Goal: Task Accomplishment & Management: Manage account settings

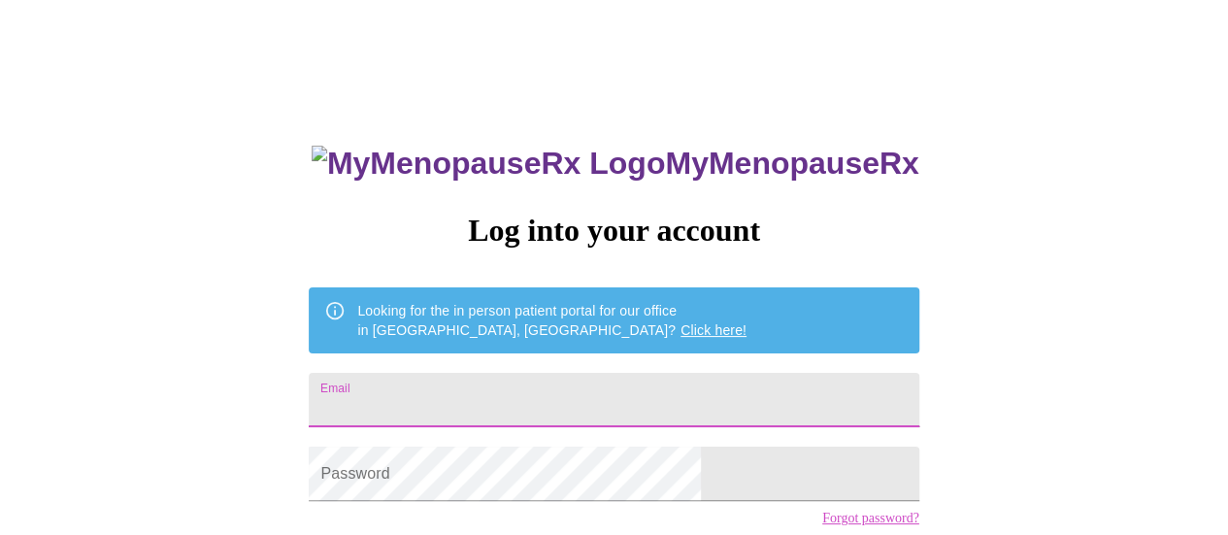
click at [564, 373] on input "Email" at bounding box center [614, 400] width 610 height 54
type input "jess.ann.masterson@gmail.com"
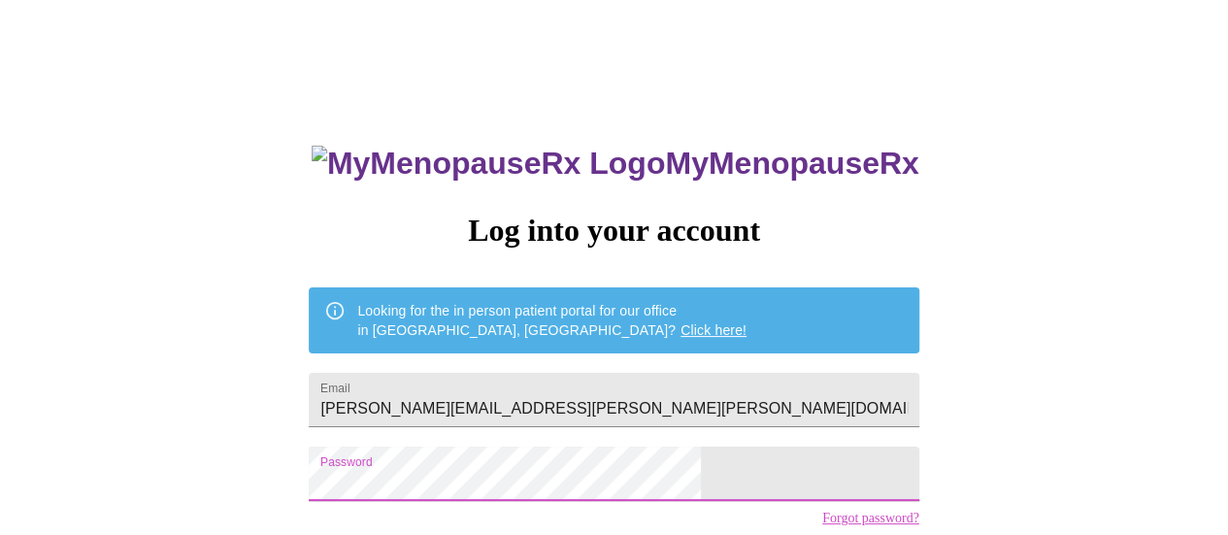
scroll to position [149, 0]
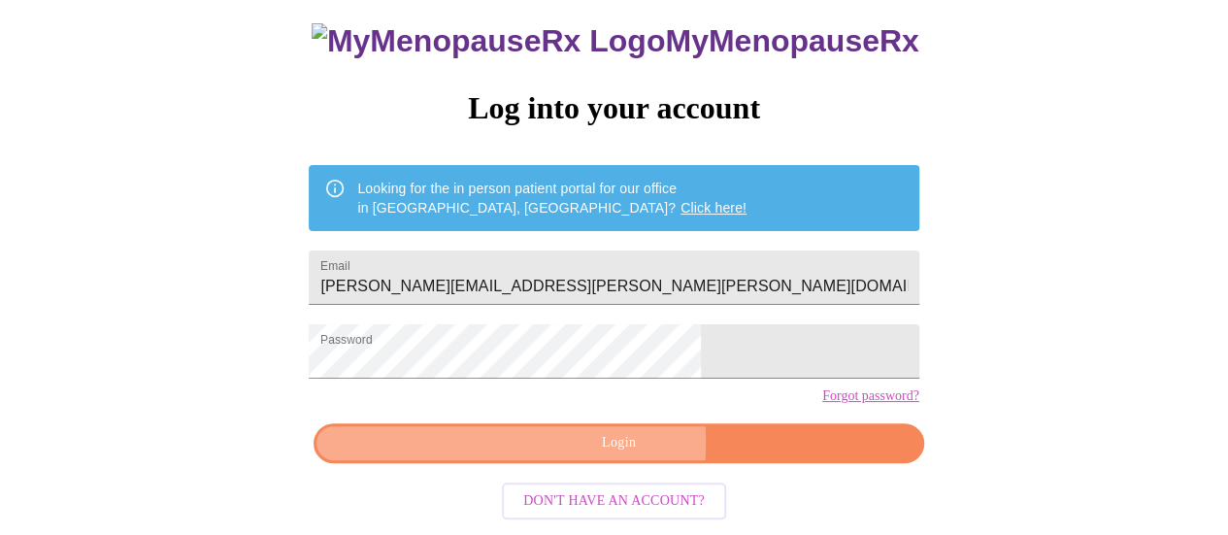
click at [470, 449] on span "Login" at bounding box center [618, 443] width 565 height 24
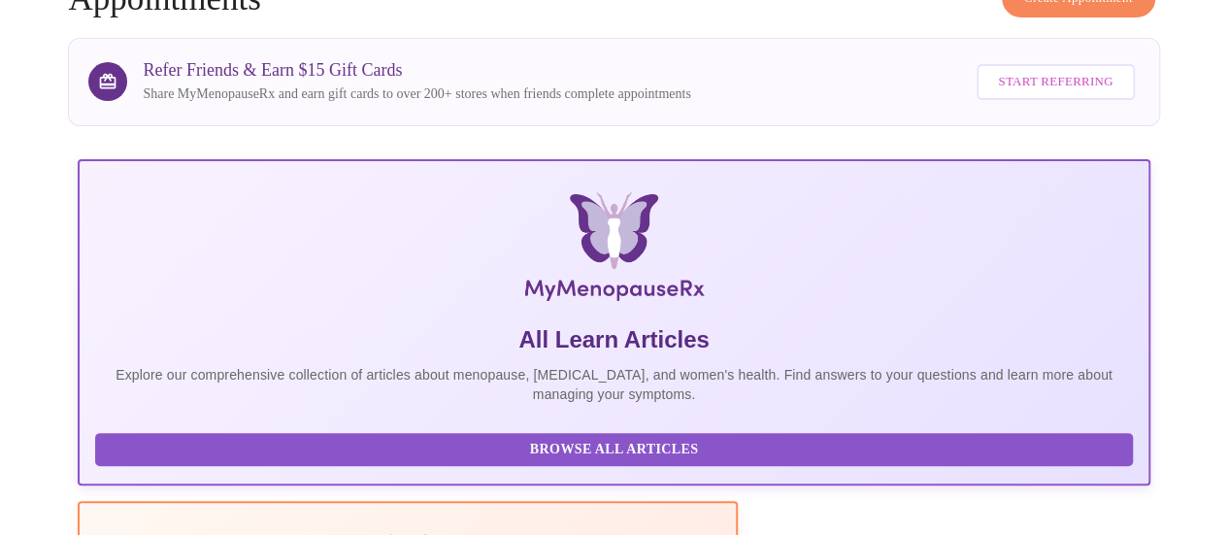
drag, startPoint x: 1225, startPoint y: 215, endPoint x: 1216, endPoint y: 131, distance: 84.1
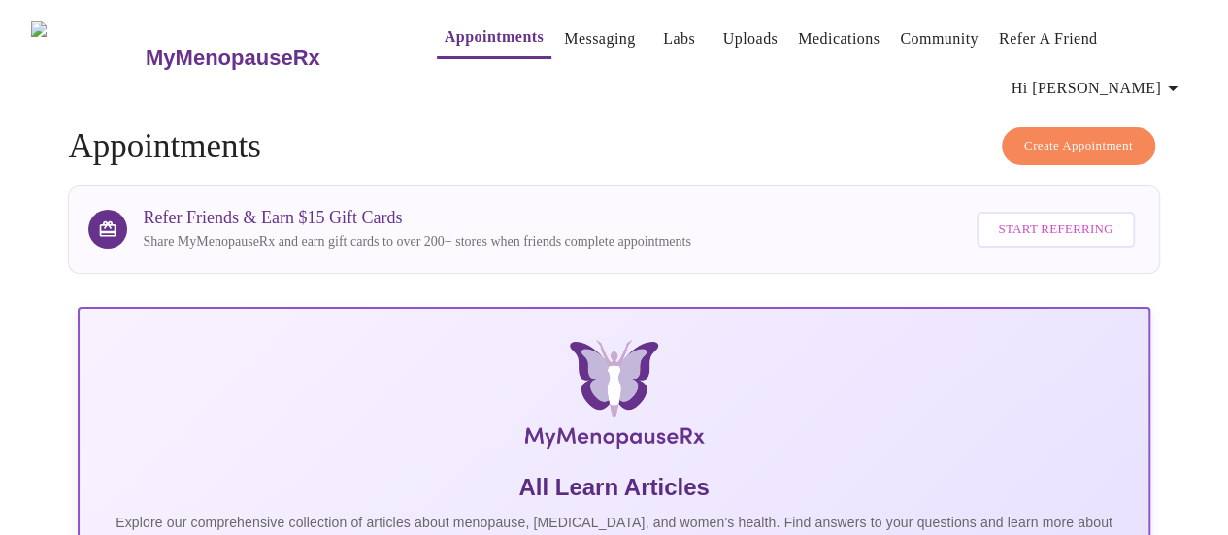
click at [663, 28] on link "Labs" at bounding box center [679, 38] width 32 height 27
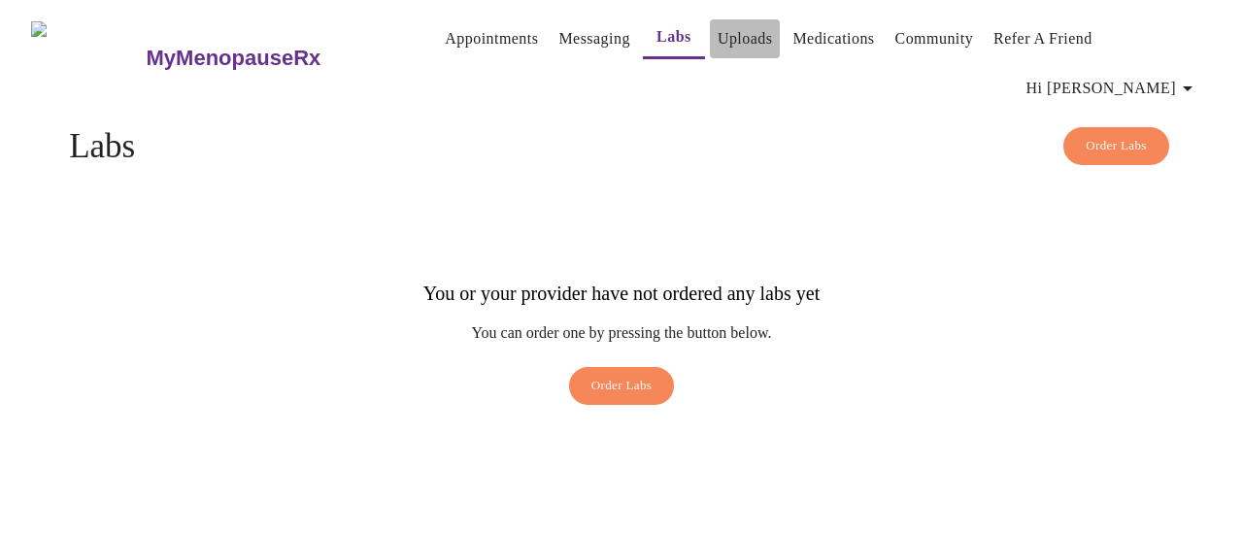
click at [718, 38] on link "Uploads" at bounding box center [745, 38] width 55 height 27
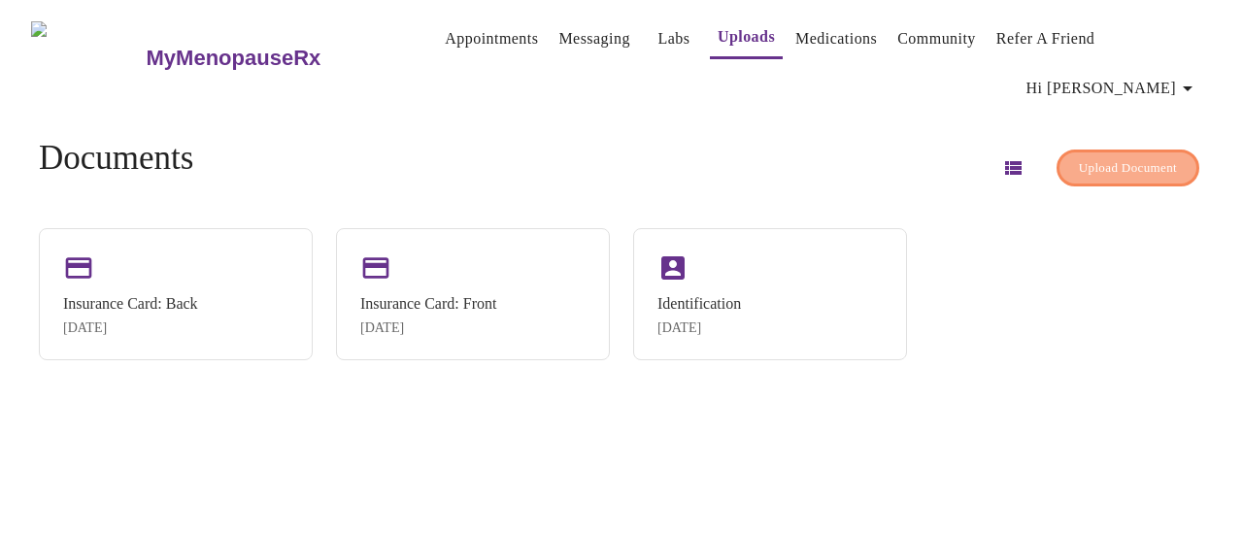
click at [1079, 157] on span "Upload Document" at bounding box center [1128, 168] width 98 height 22
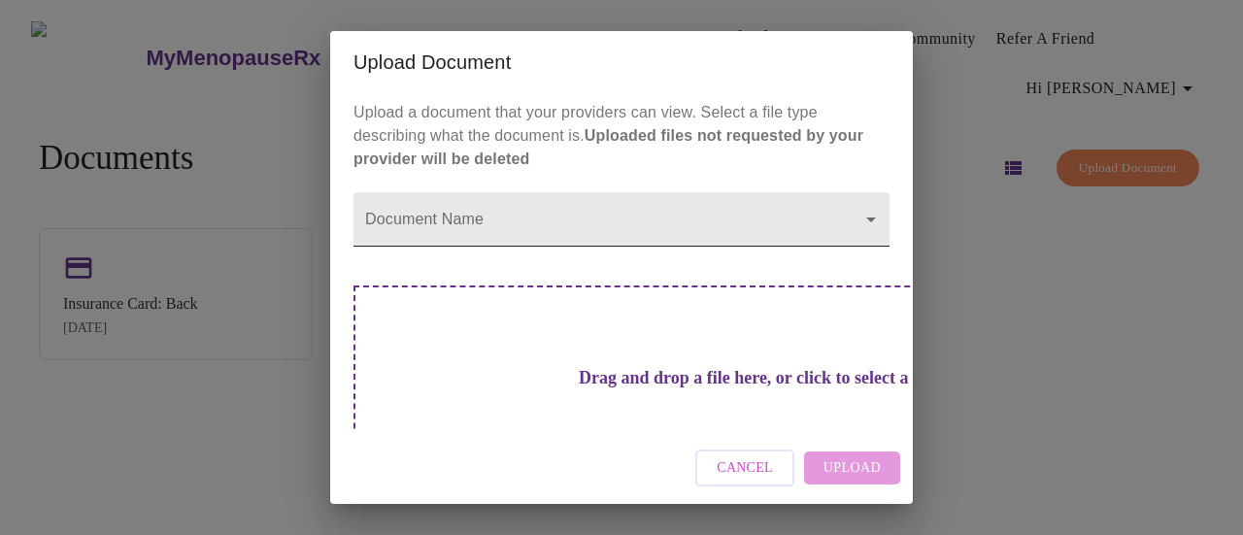
click at [439, 220] on body "MyMenopauseRx Appointments Messaging Labs Uploads Medications Community Refer a…" at bounding box center [621, 275] width 1227 height 535
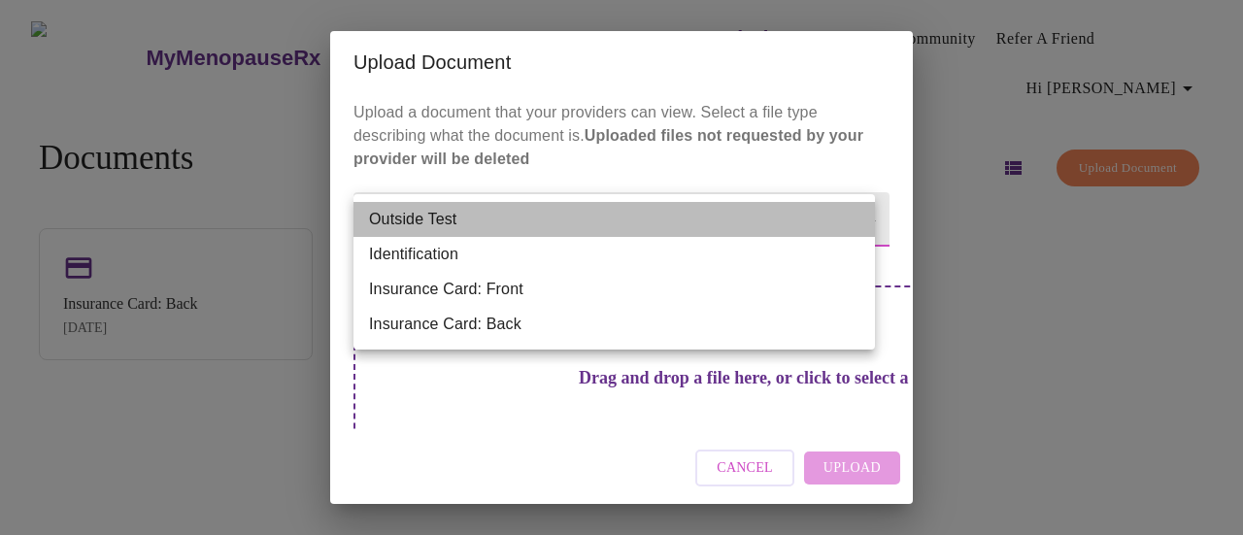
click at [481, 216] on li "Outside Test" at bounding box center [613, 219] width 521 height 35
type input "Outside Test"
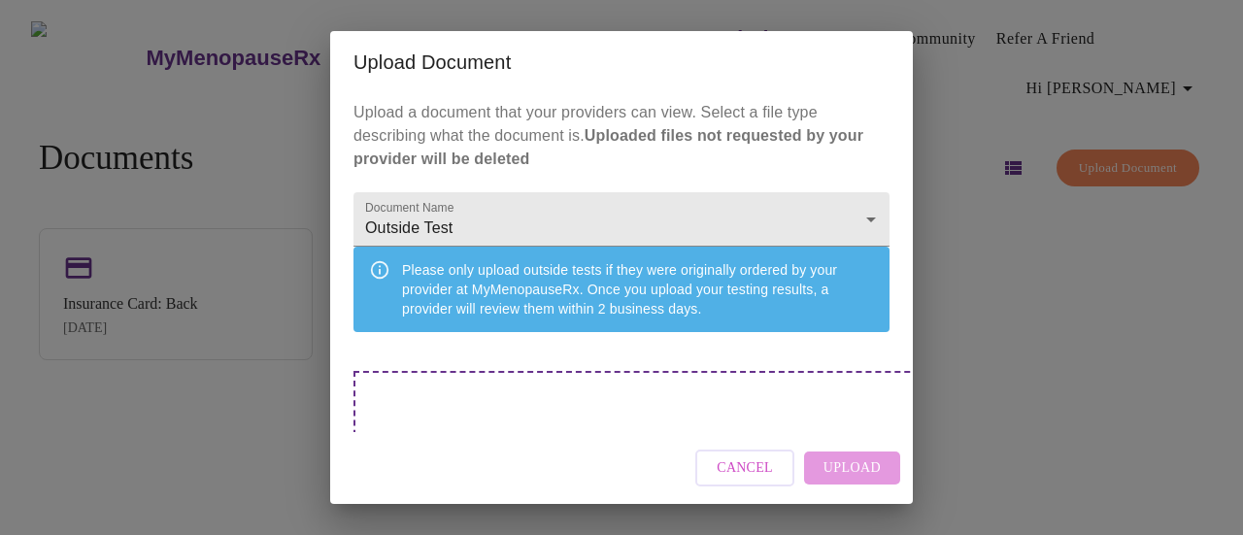
scroll to position [160, 0]
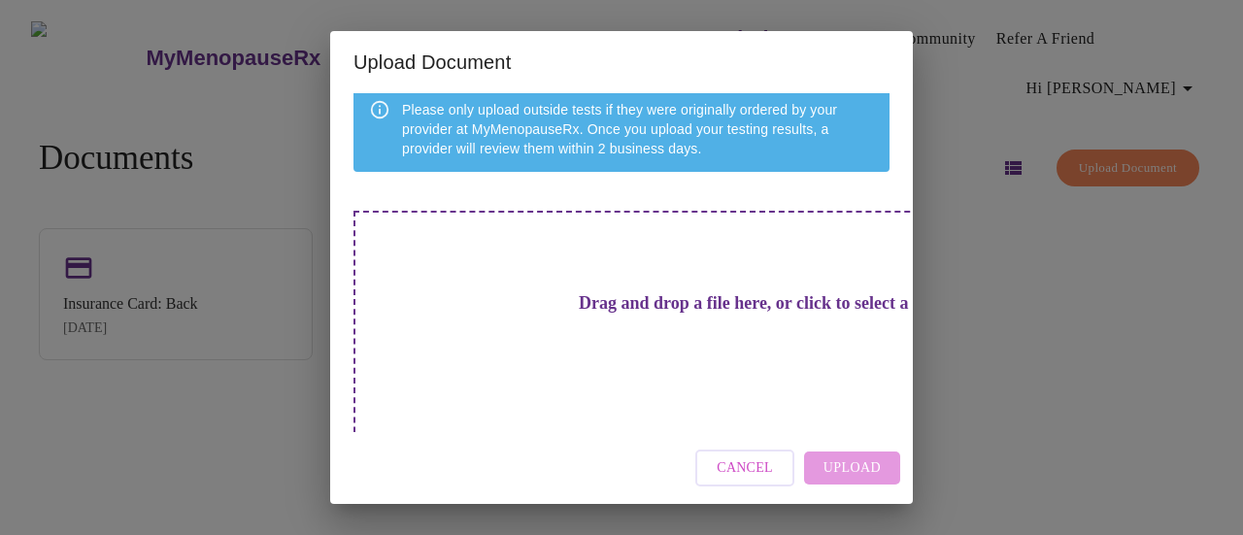
click at [631, 314] on h3 "Drag and drop a file here, or click to select a file" at bounding box center [757, 303] width 536 height 20
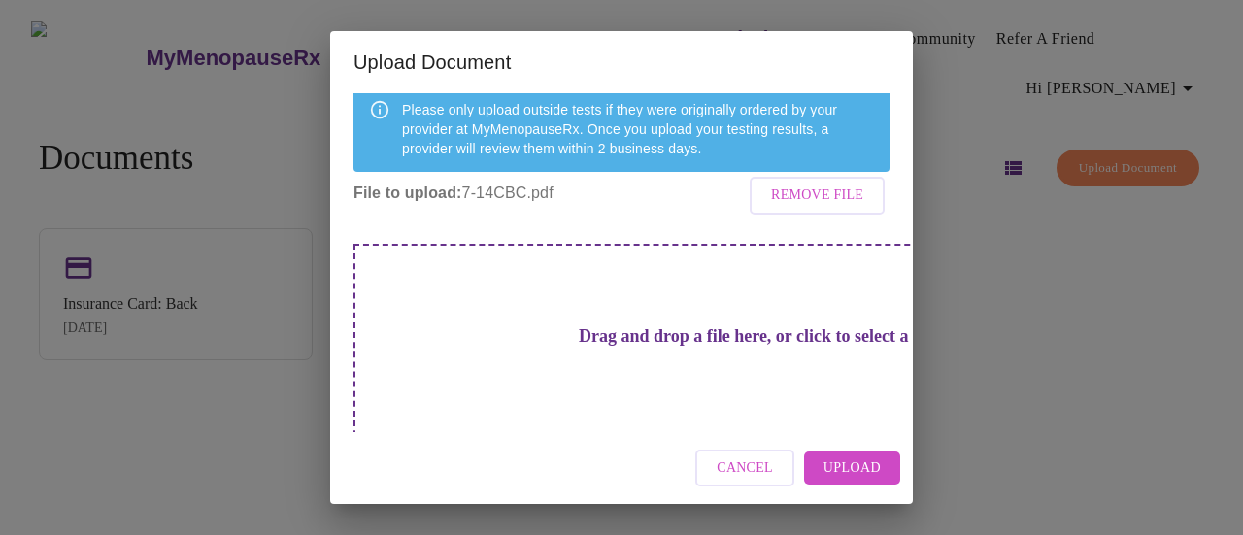
scroll to position [193, 0]
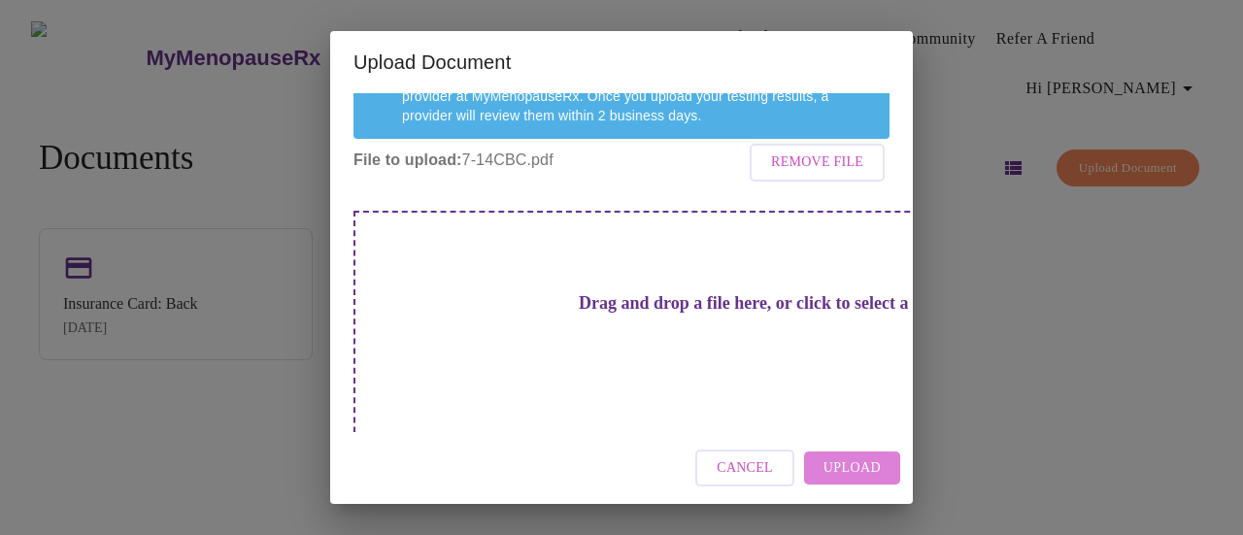
click at [857, 467] on span "Upload" at bounding box center [851, 468] width 57 height 24
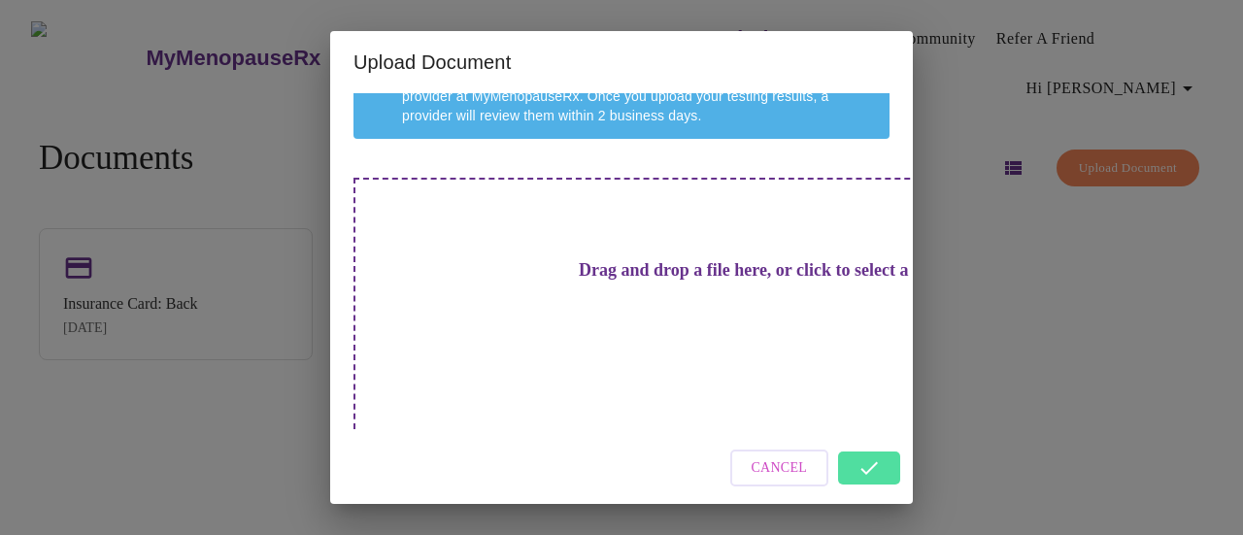
scroll to position [160, 0]
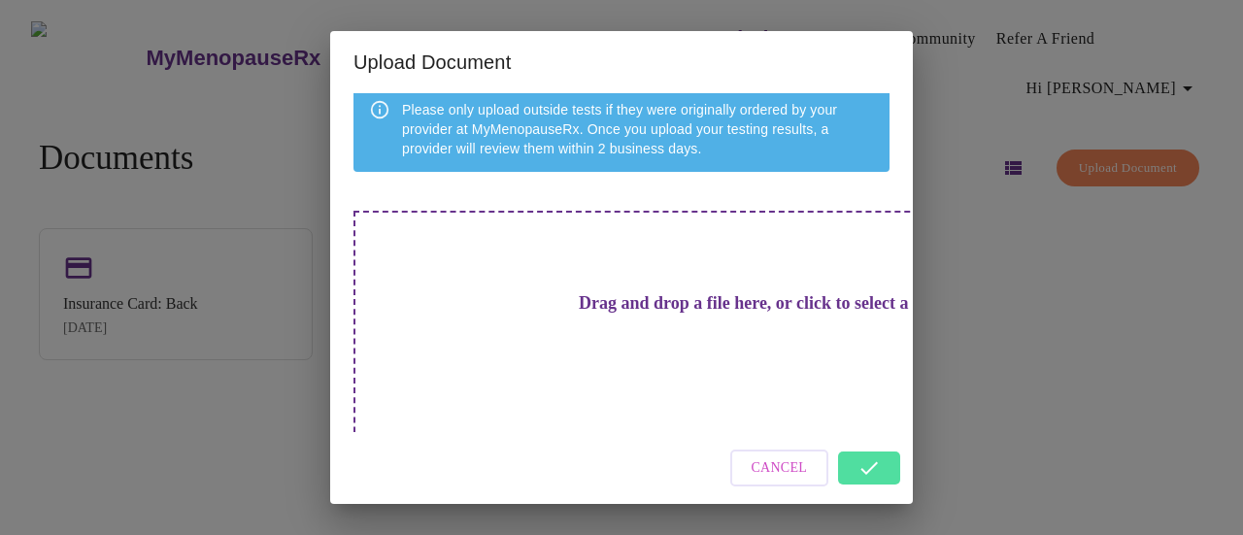
click at [651, 314] on h3 "Drag and drop a file here, or click to select a file" at bounding box center [757, 303] width 536 height 20
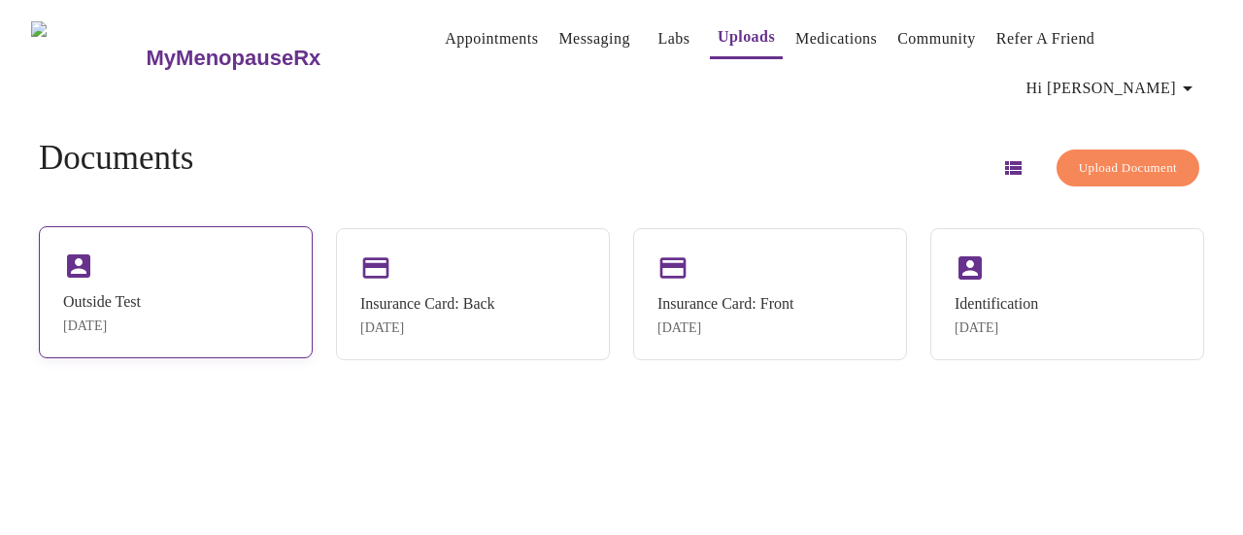
click at [232, 257] on div "Outside Test Aug 12, 2025" at bounding box center [176, 292] width 274 height 132
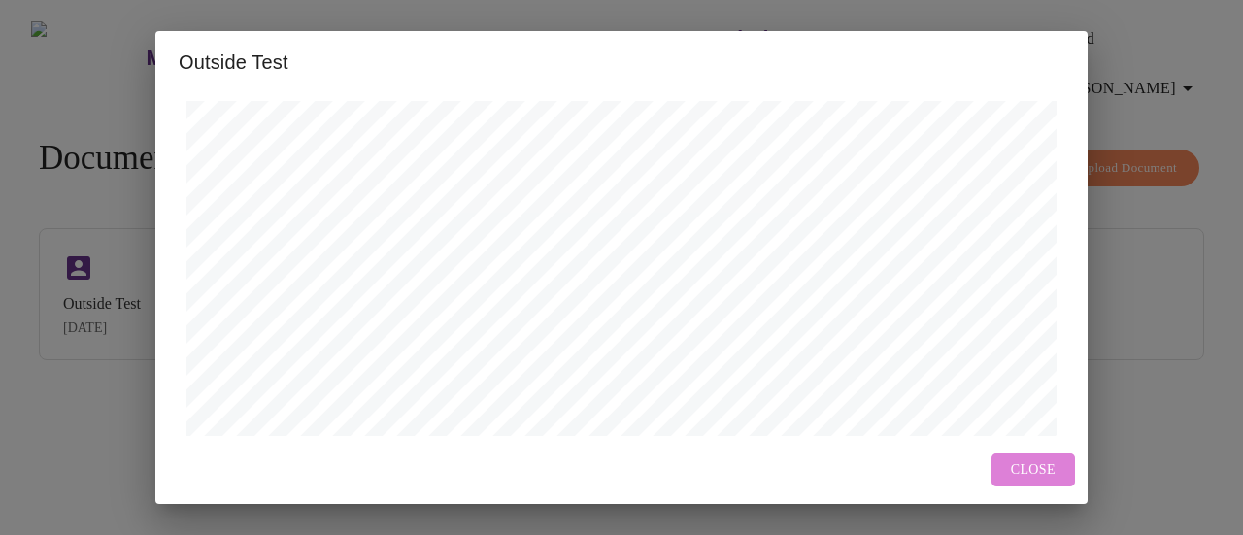
click at [1014, 460] on span "Close" at bounding box center [1033, 470] width 45 height 24
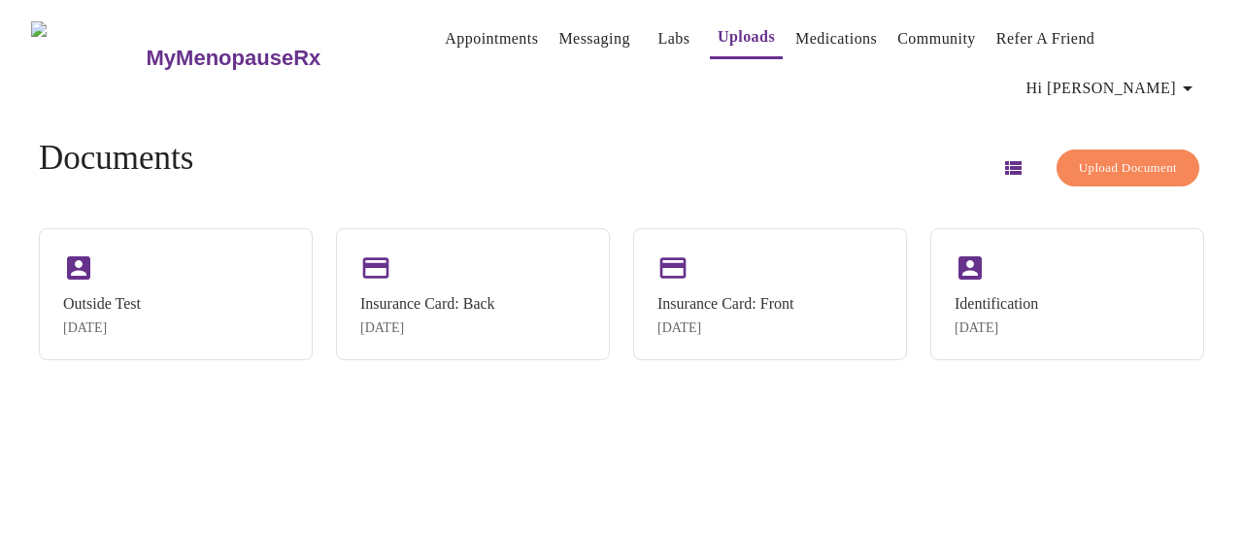
click at [1103, 157] on span "Upload Document" at bounding box center [1128, 168] width 98 height 22
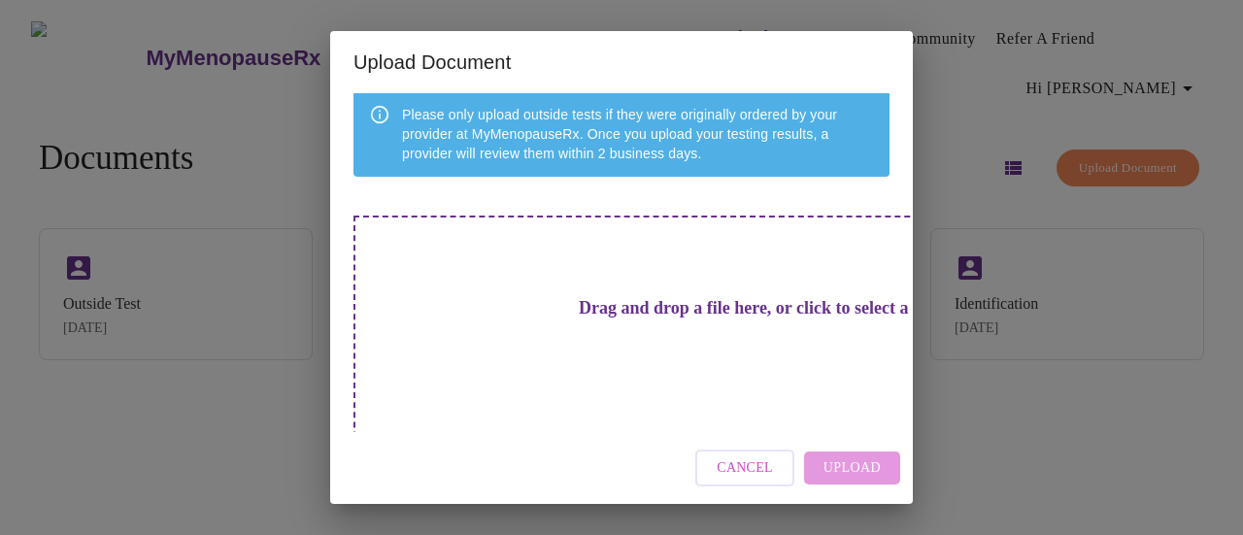
scroll to position [153, 0]
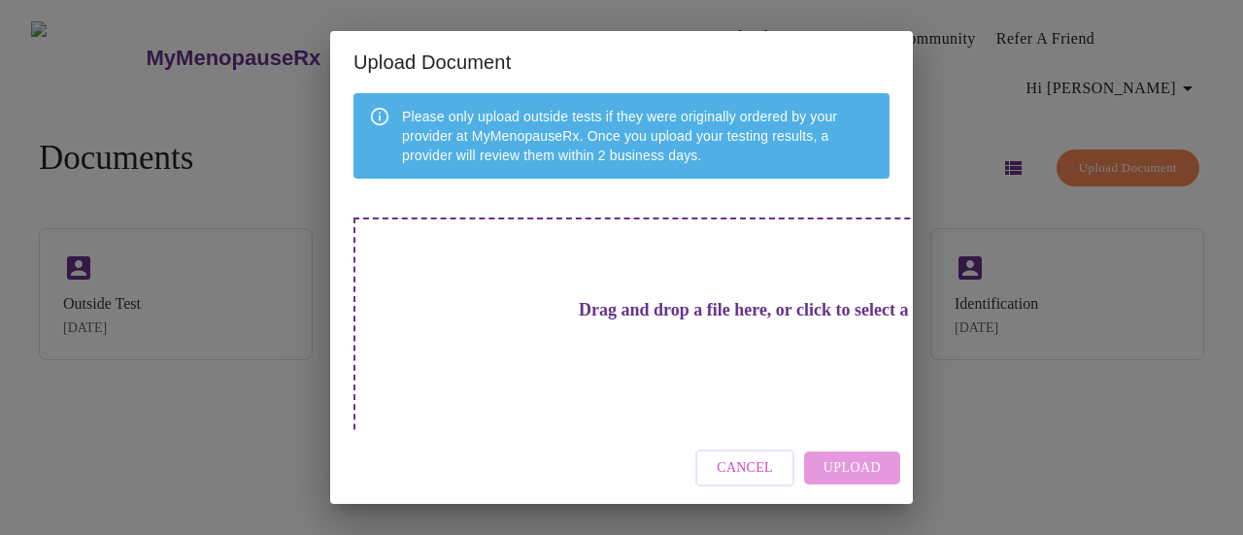
click at [674, 259] on div "Drag and drop a file here, or click to select a file" at bounding box center [757, 348] width 808 height 261
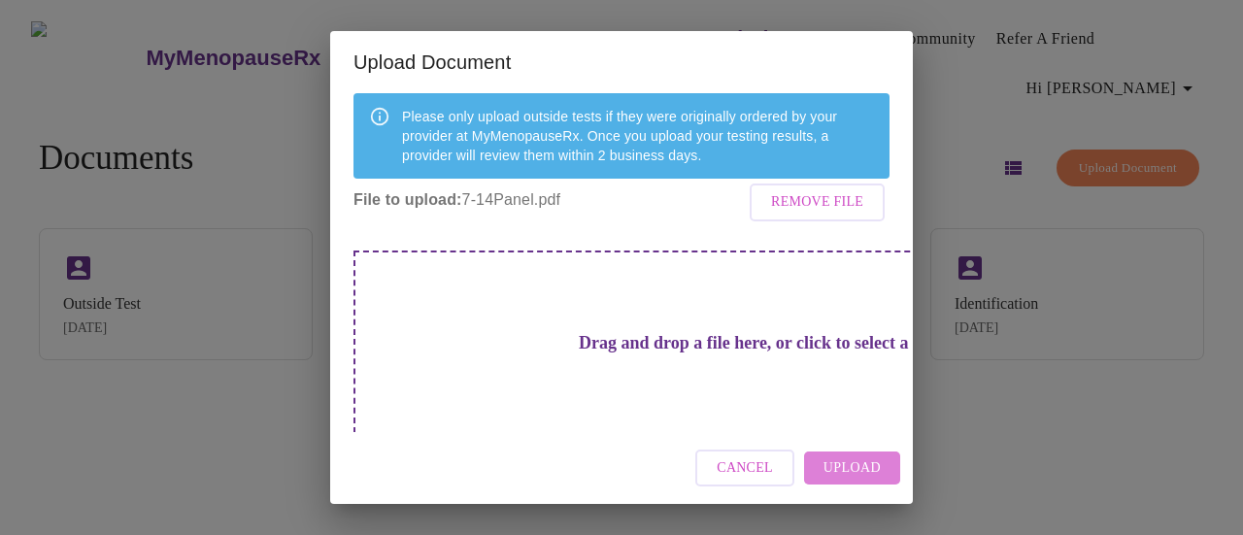
click at [867, 461] on span "Upload" at bounding box center [851, 468] width 57 height 24
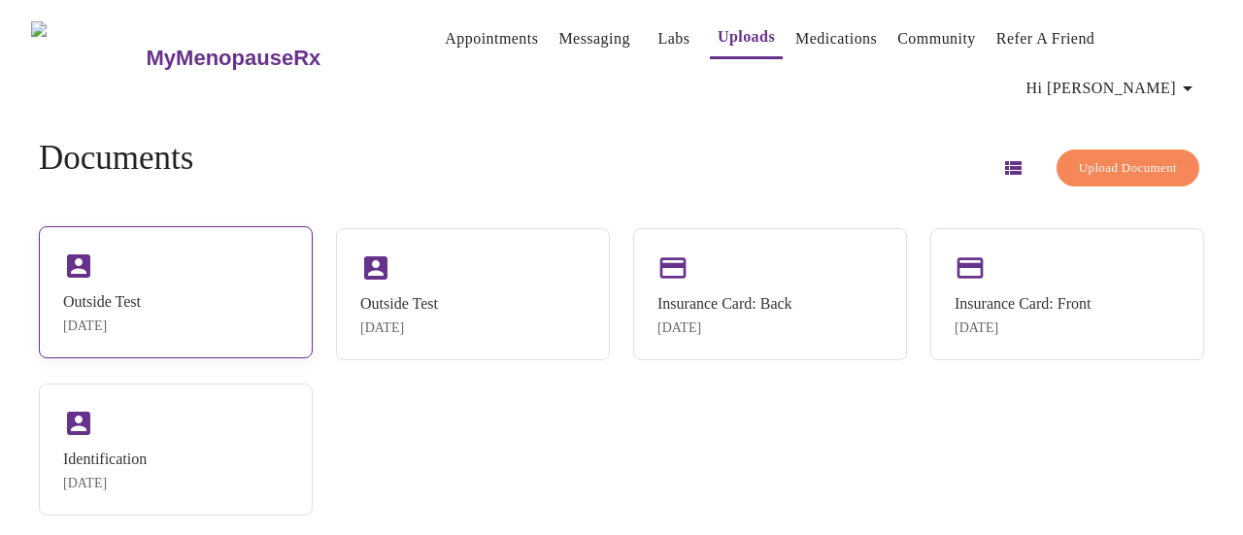
click at [177, 301] on div "Outside Test Aug 12, 2025" at bounding box center [176, 292] width 274 height 132
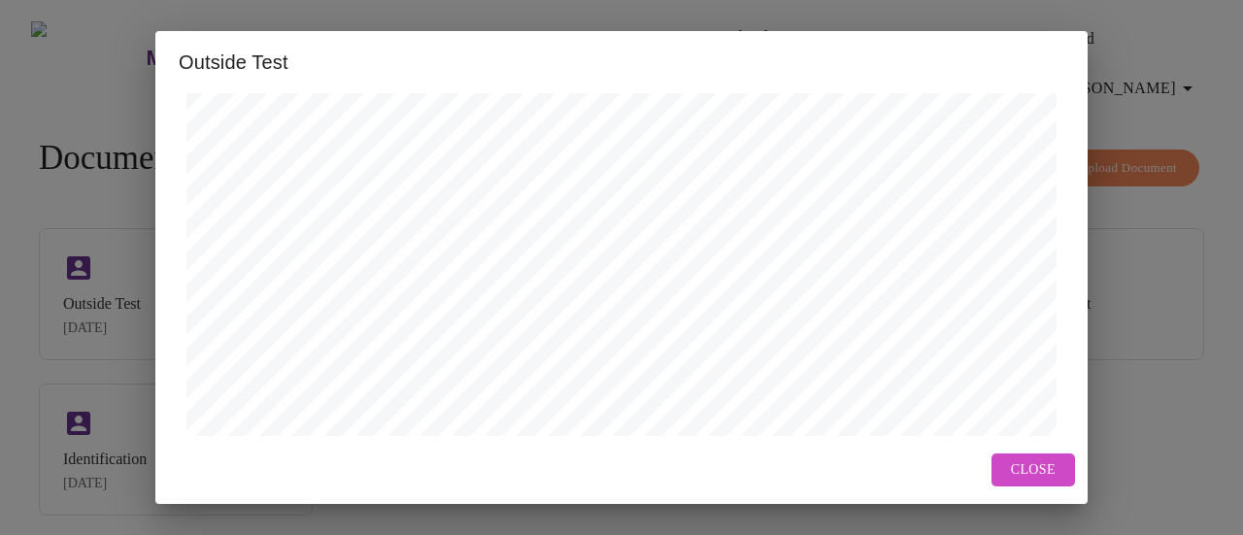
scroll to position [418, 0]
click at [1020, 467] on span "Close" at bounding box center [1033, 470] width 45 height 24
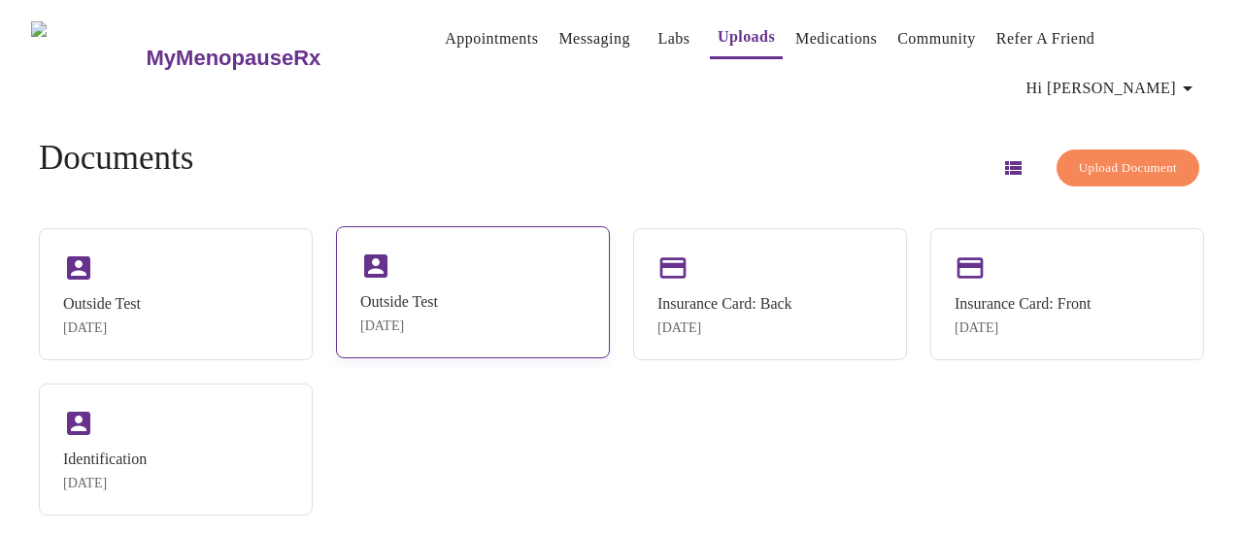
click at [484, 287] on div "Outside Test Aug 12, 2025" at bounding box center [473, 292] width 274 height 132
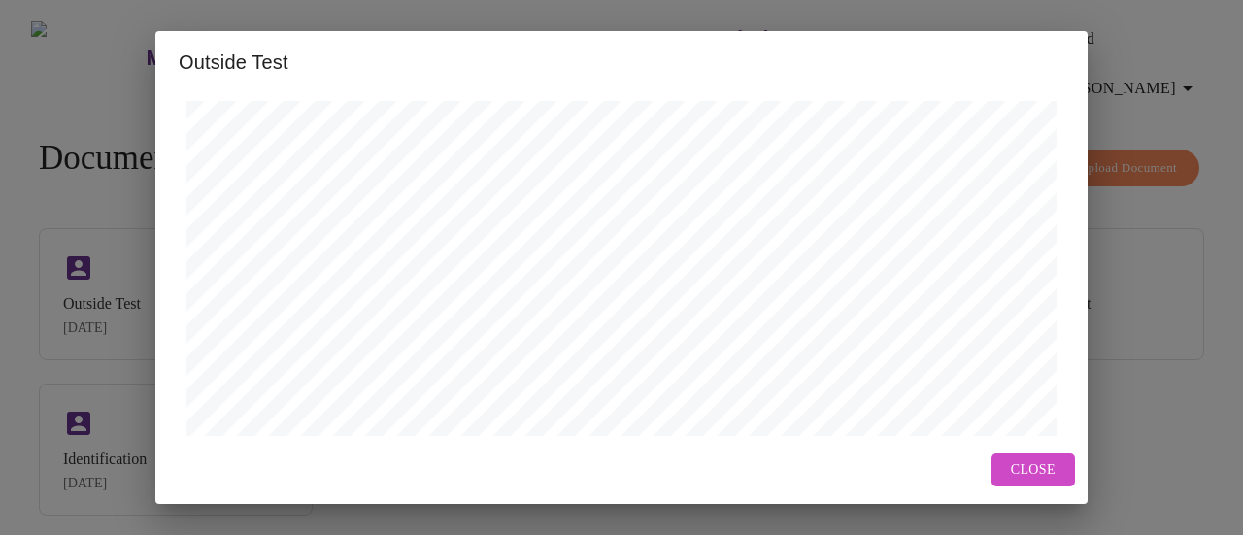
click at [1023, 475] on span "Close" at bounding box center [1033, 470] width 45 height 24
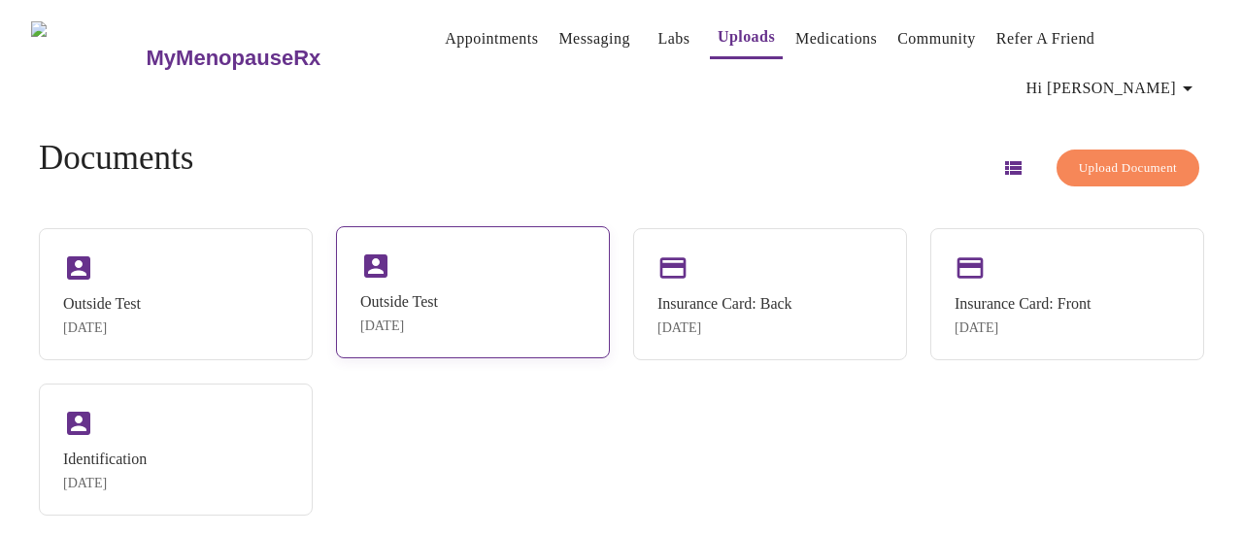
click at [399, 318] on div "Aug 12, 2025" at bounding box center [399, 326] width 78 height 16
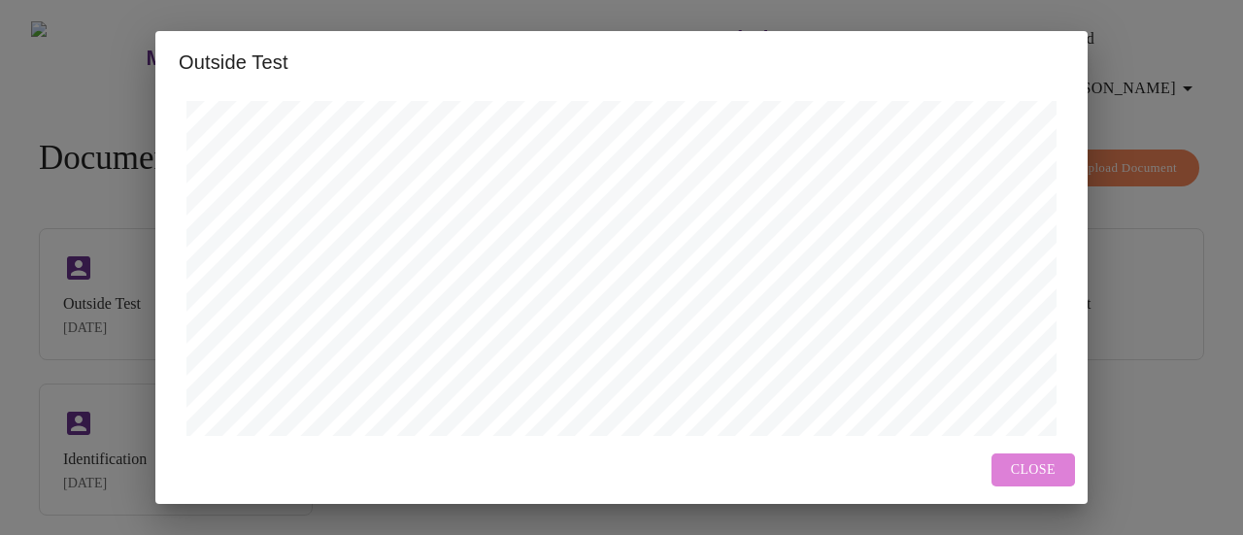
click at [1033, 468] on span "Close" at bounding box center [1033, 470] width 45 height 24
